Goal: Communication & Community: Answer question/provide support

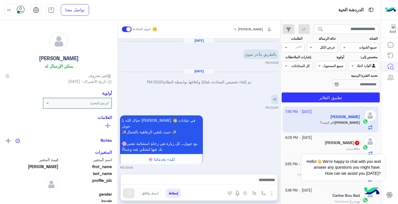
scroll to position [841, 0]
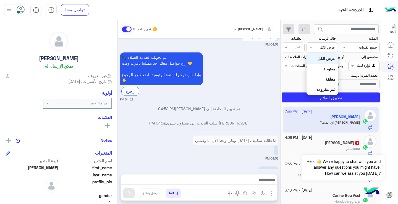
click at [323, 45] on input "text" at bounding box center [328, 46] width 13 height 5
click at [335, 88] on div "غير مقروءة" at bounding box center [321, 89] width 31 height 10
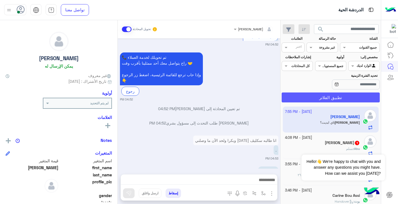
click at [339, 101] on button "تطبيق الفلاتر" at bounding box center [330, 98] width 98 height 10
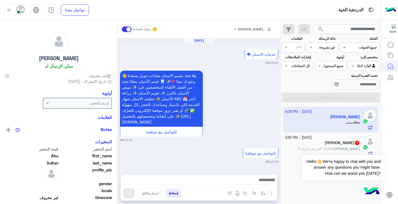
scroll to position [371, 0]
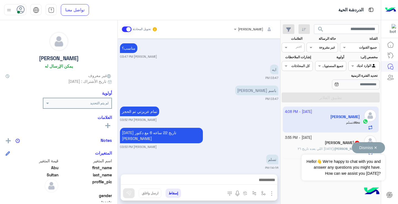
click at [339, 149] on div "Dismiss ✕ Hello!👋 We're happy to chat with you and answer any questions you mig…" at bounding box center [342, 161] width 83 height 38
click at [373, 150] on button "Dismiss ✕" at bounding box center [368, 147] width 33 height 11
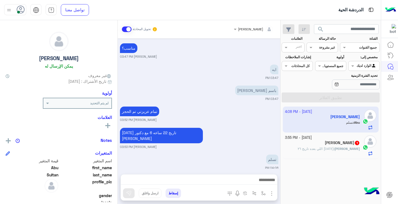
click at [328, 145] on div "[PERSON_NAME] 1" at bounding box center [322, 144] width 75 height 6
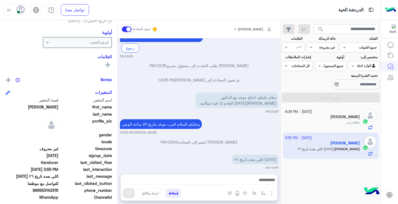
scroll to position [68, 0]
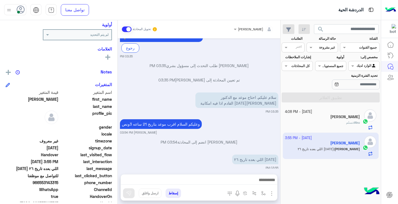
drag, startPoint x: 40, startPoint y: 184, endPoint x: 58, endPoint y: 183, distance: 18.3
click at [58, 183] on span "966553143315" at bounding box center [32, 183] width 53 height 6
copy span "553143315"
click at [330, 51] on div "القناه غير مقروءة" at bounding box center [321, 48] width 31 height 10
click at [330, 81] on div "مغلقة" at bounding box center [321, 79] width 31 height 10
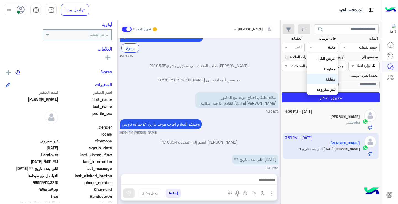
click at [325, 51] on div "القناه مغلقة" at bounding box center [321, 48] width 31 height 10
click at [326, 56] on div "عرض الكل" at bounding box center [321, 58] width 31 height 10
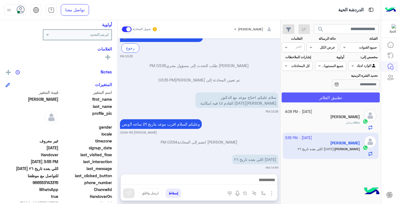
click at [336, 100] on button "تطبيق الفلاتر" at bounding box center [330, 98] width 98 height 10
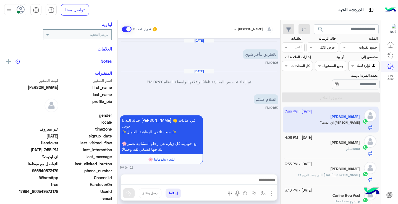
scroll to position [502, 0]
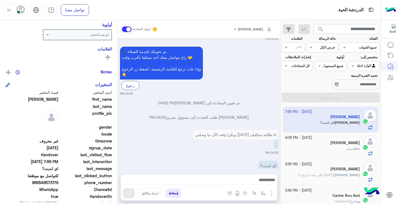
drag, startPoint x: 120, startPoint y: 148, endPoint x: 118, endPoint y: 140, distance: 8.2
click at [118, 140] on div "[DATE] بالطريق بتأخر شوي 04:23 PM [DATE] تم إلغاء تخصيص المحادثة تلقائيًا وإغلا…" at bounding box center [199, 103] width 162 height 130
click at [116, 146] on div "Nora يمكن الإرسال له غير معروف تاريخ الأشتراك : [DATE] أولوية لم يتم التحديد ال…" at bounding box center [58, 111] width 117 height 182
click at [332, 45] on input "text" at bounding box center [328, 46] width 13 height 5
click at [324, 89] on b "غير مقروءة" at bounding box center [325, 89] width 19 height 5
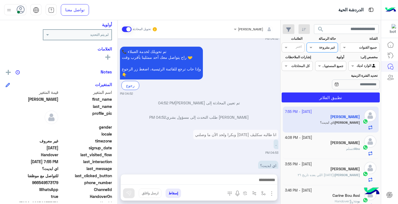
click at [333, 92] on section "القناة: القناه جميع القنوات حالة الرسالة القناه غير مقروءة العلامات اختر مخصص إ…" at bounding box center [330, 69] width 92 height 66
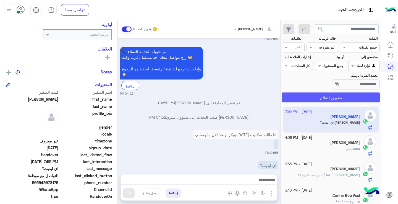
click at [333, 95] on button "تطبيق الفلاتر" at bounding box center [330, 98] width 98 height 10
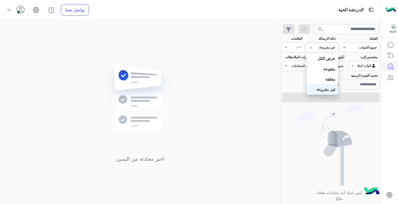
click at [322, 45] on input "text" at bounding box center [328, 46] width 13 height 5
click at [327, 79] on b "مغلقة" at bounding box center [330, 79] width 10 height 5
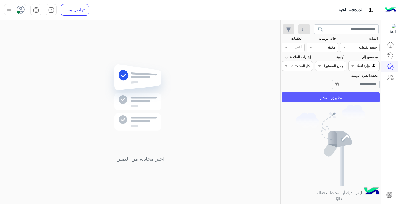
click at [320, 99] on button "تطبيق الفلاتر" at bounding box center [330, 98] width 98 height 10
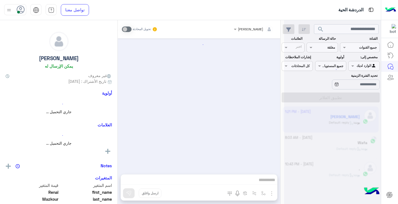
click at [327, 47] on div at bounding box center [332, 104] width 97 height 204
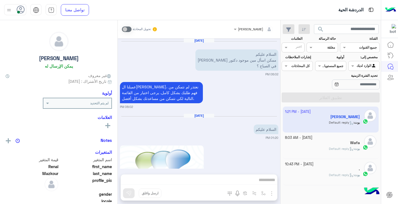
scroll to position [334, 0]
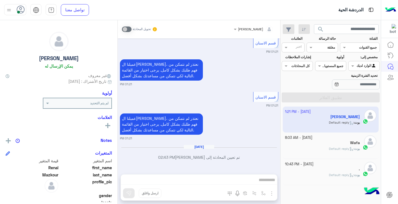
click at [327, 47] on input "text" at bounding box center [328, 46] width 13 height 5
click at [326, 60] on b "عرض الكل" at bounding box center [326, 58] width 18 height 5
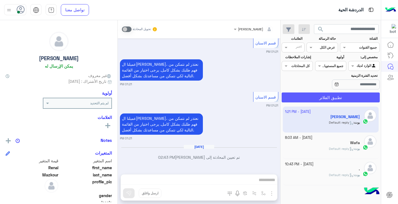
click at [320, 98] on button "تطبيق الفلاتر" at bounding box center [330, 98] width 98 height 10
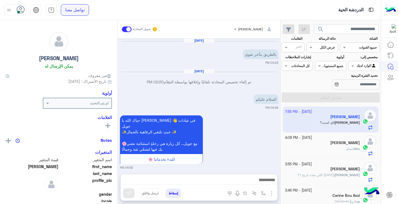
scroll to position [502, 0]
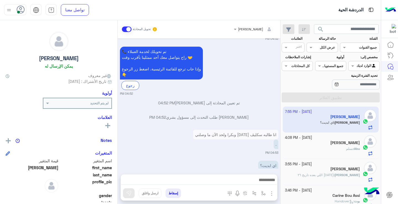
click at [117, 145] on mat-drawer-container "ريمان [PERSON_NAME] تحويل المحادثة [DATE] بالطريق بتأخر شوي 04:23 PM [DATE] تم …" at bounding box center [140, 113] width 280 height 186
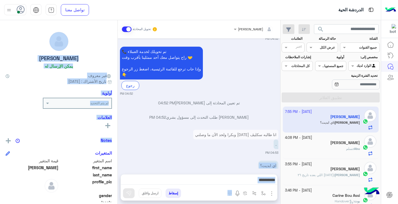
click at [117, 145] on div "Nora يمكن الإرسال له غير معروف تاريخ الأشتراك : [DATE] أولوية لم يتم التحديد ال…" at bounding box center [58, 111] width 117 height 182
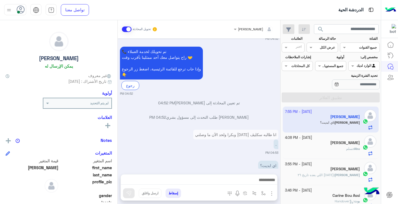
click at [243, 29] on div at bounding box center [253, 28] width 45 height 5
click at [253, 27] on input "text" at bounding box center [260, 28] width 26 height 5
drag, startPoint x: 222, startPoint y: 45, endPoint x: 223, endPoint y: 59, distance: 14.2
click at [223, 59] on div "📞 تم تحويلك لخدمة العملاء راح يتواصل معك [DATE] ممثلينا بأقرب وقت 🤝 وإذا حاب تر…" at bounding box center [177, 68] width 114 height 43
click at [223, 72] on div "📞 تم تحويلك لخدمة العملاء راح يتواصل معك [DATE] ممثلينا بأقرب وقت 🤝 وإذا حاب تر…" at bounding box center [177, 68] width 114 height 43
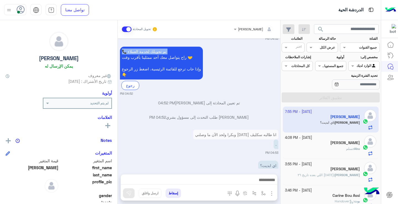
click at [242, 28] on div at bounding box center [253, 28] width 45 height 5
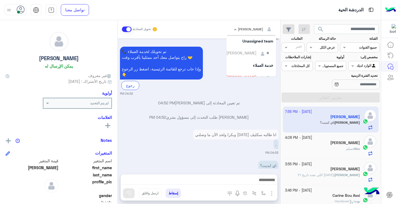
scroll to position [0, 0]
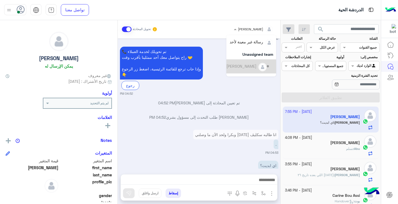
click at [260, 59] on div "[PERSON_NAME]" at bounding box center [251, 66] width 50 height 14
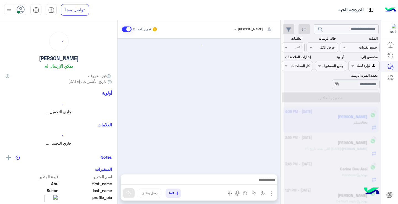
click at [251, 31] on div "[PERSON_NAME]" at bounding box center [250, 29] width 25 height 5
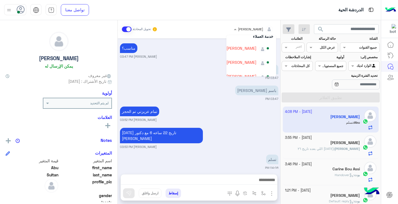
scroll to position [46, 0]
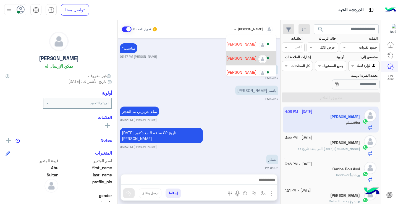
click at [240, 61] on div "[PERSON_NAME]" at bounding box center [248, 59] width 44 height 10
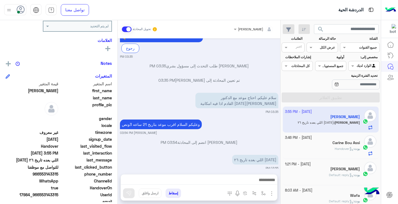
scroll to position [84, 0]
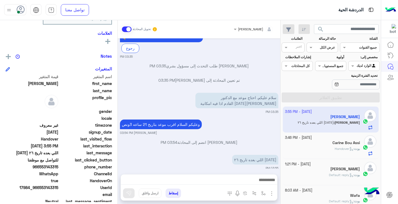
drag, startPoint x: 40, startPoint y: 168, endPoint x: 59, endPoint y: 169, distance: 18.8
click at [59, 169] on div "phone_number [PHONE_NUMBER]" at bounding box center [59, 167] width 106 height 7
copy span "553143315"
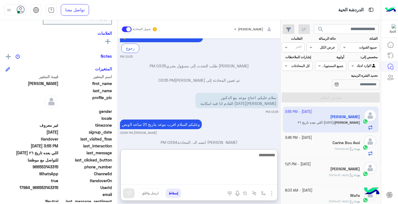
click at [191, 180] on textarea at bounding box center [199, 168] width 156 height 33
type textarea "**********"
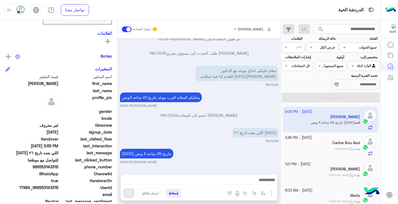
scroll to position [322, 0]
